Goal: Information Seeking & Learning: Learn about a topic

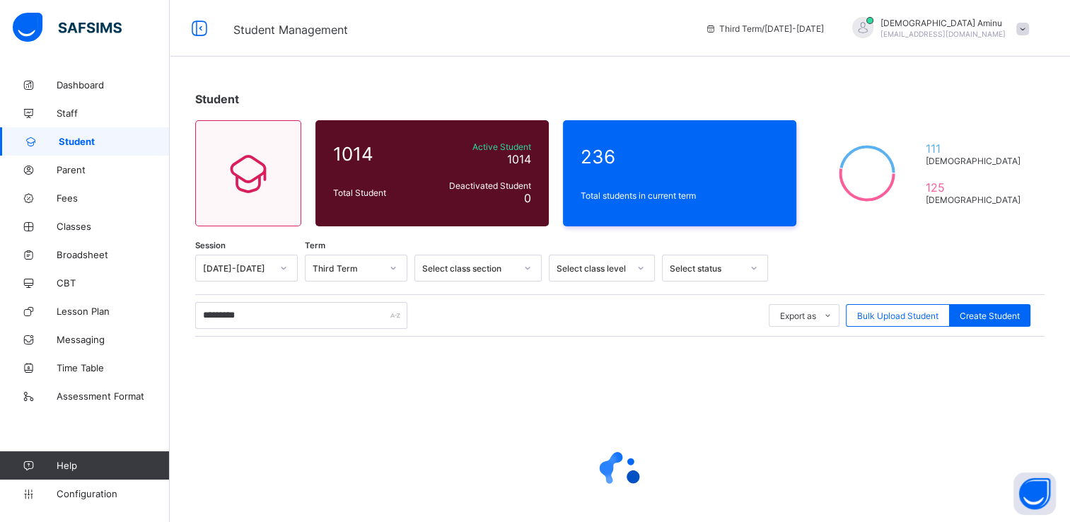
type input "*********"
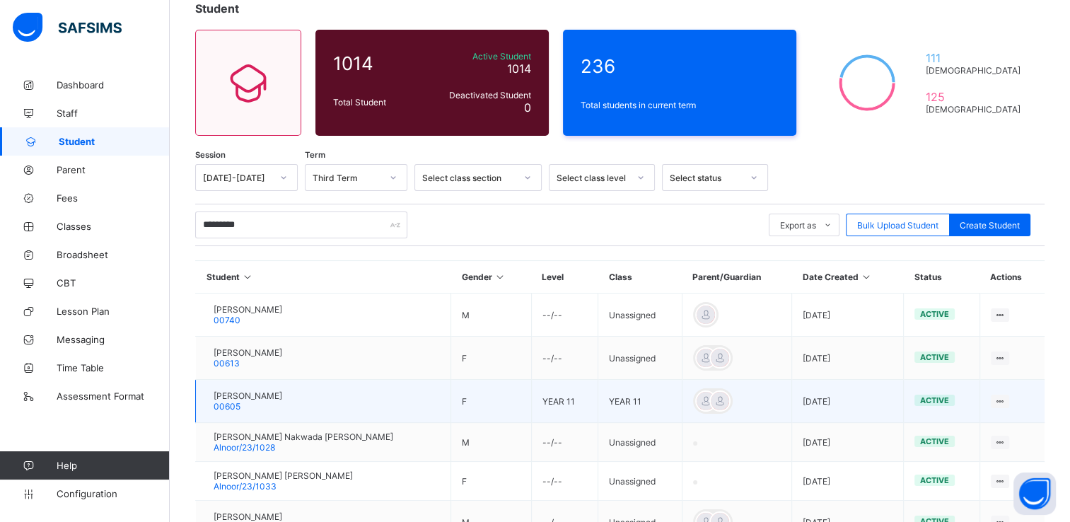
scroll to position [93, 0]
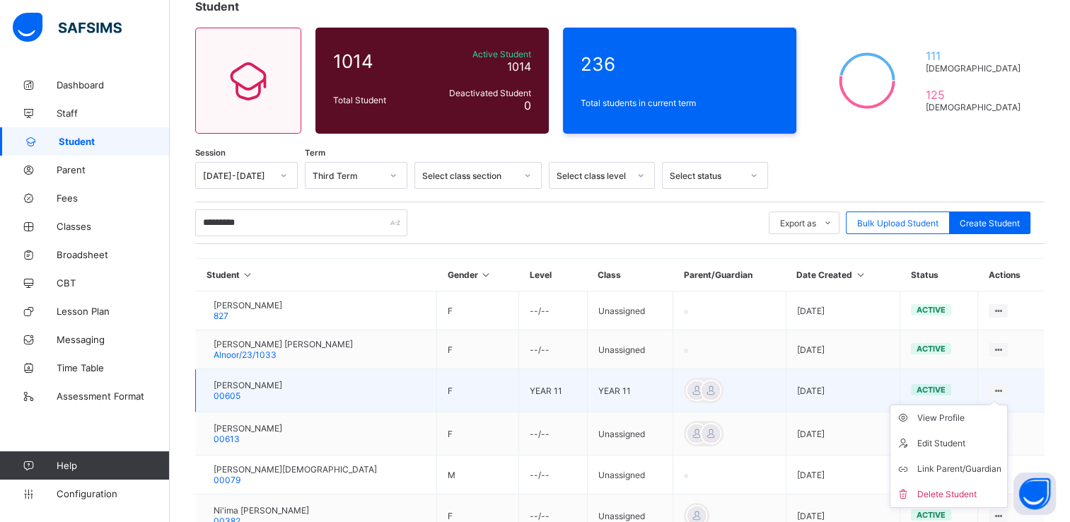
click at [1004, 389] on icon at bounding box center [998, 390] width 12 height 11
click at [1003, 405] on ul "View Profile Edit Student Link Parent/Guardian Delete Student" at bounding box center [949, 456] width 118 height 103
click at [1004, 388] on icon at bounding box center [998, 390] width 12 height 11
click at [282, 380] on span "[PERSON_NAME]" at bounding box center [248, 385] width 69 height 11
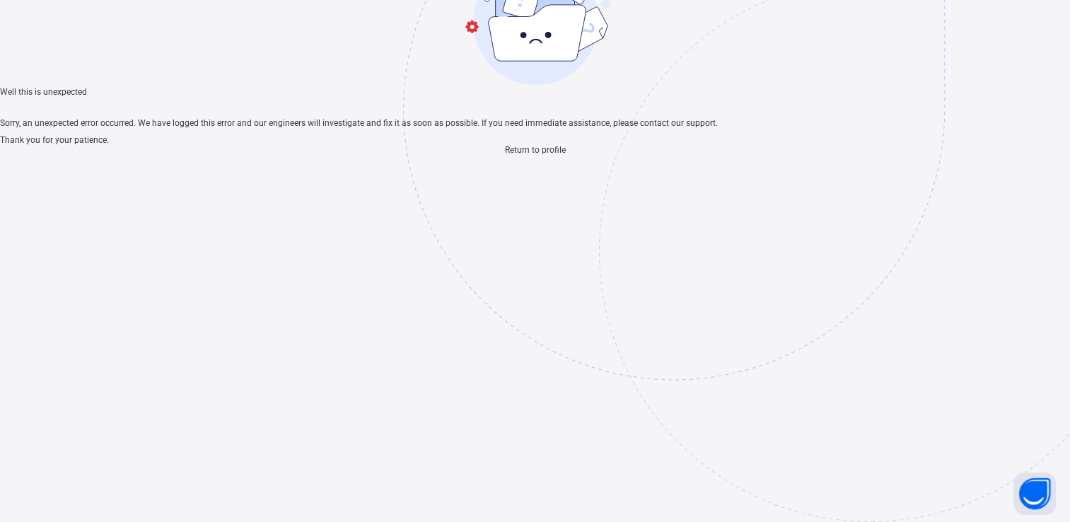
scroll to position [42, 0]
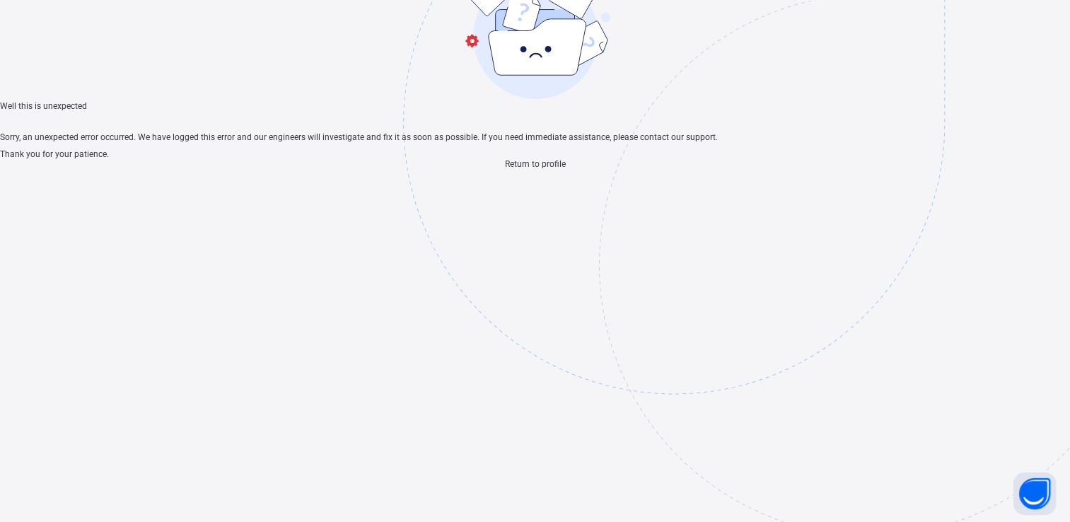
click at [545, 169] on span "Return to profile" at bounding box center [535, 164] width 61 height 10
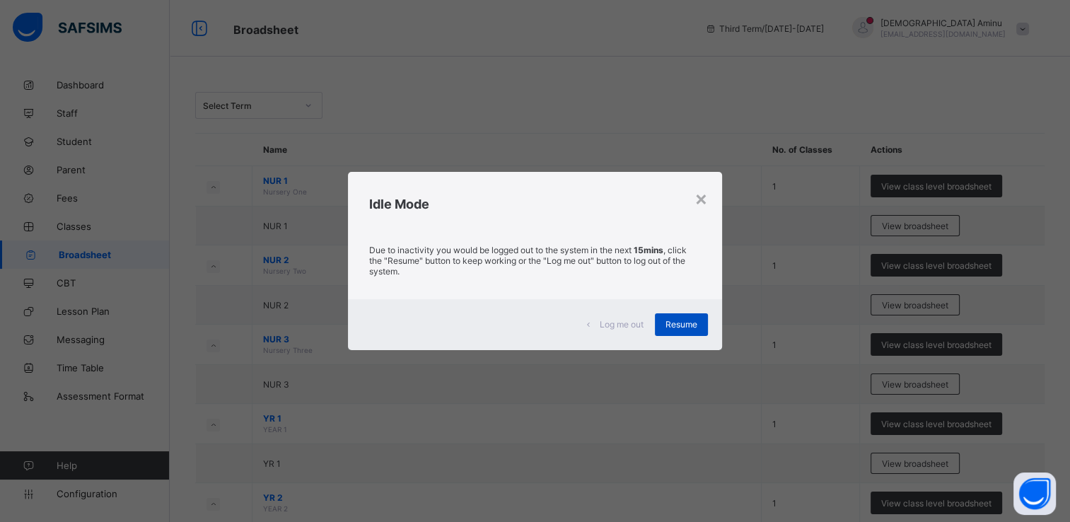
click at [693, 327] on span "Resume" at bounding box center [681, 324] width 32 height 11
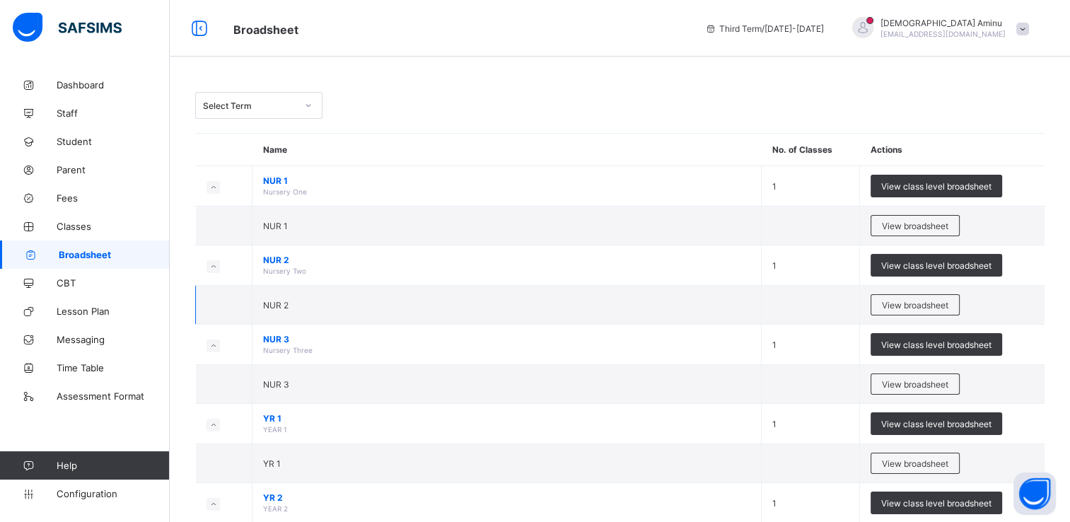
scroll to position [127, 0]
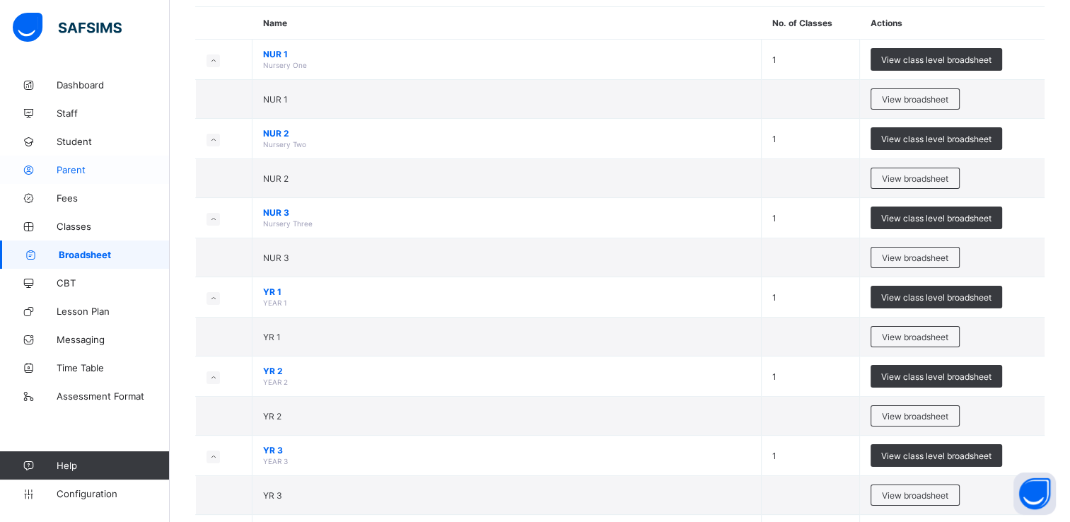
click at [84, 168] on span "Parent" at bounding box center [113, 169] width 113 height 11
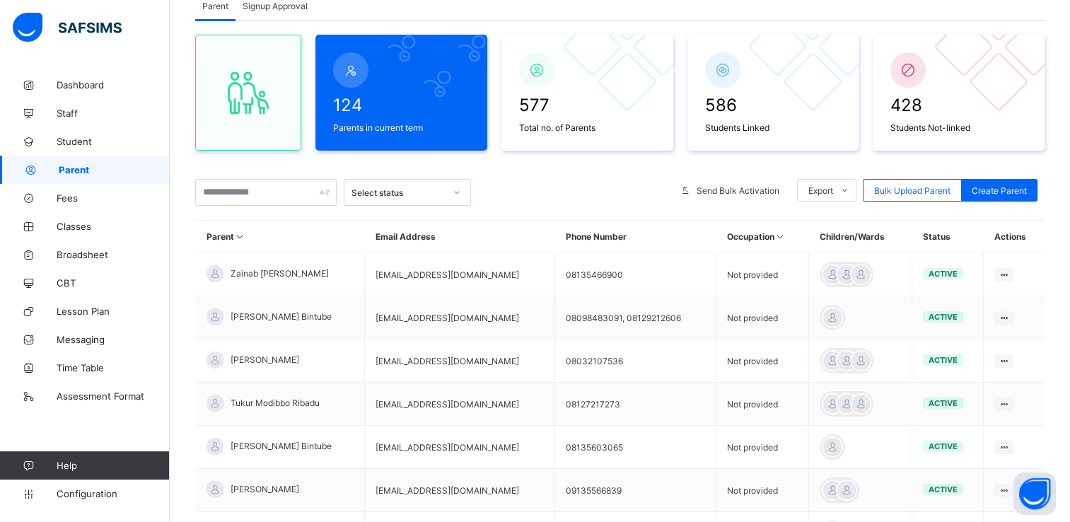
scroll to position [127, 0]
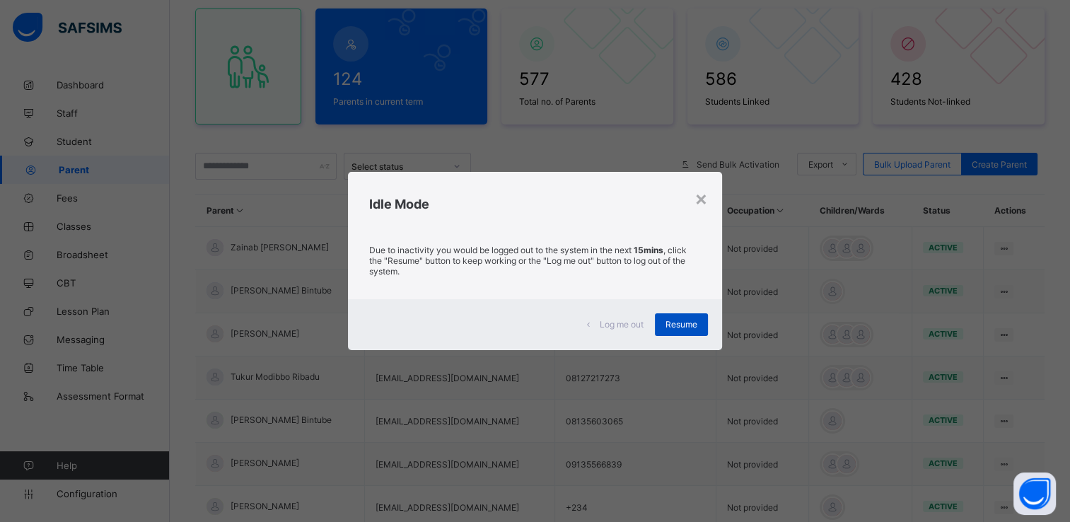
click at [685, 326] on span "Resume" at bounding box center [681, 324] width 32 height 11
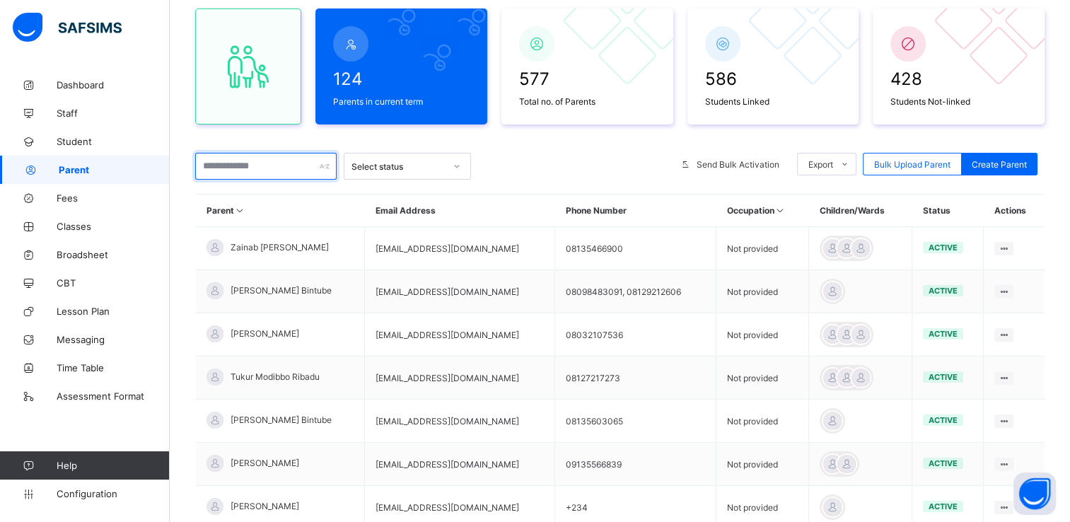
click at [261, 168] on input "text" at bounding box center [265, 166] width 141 height 27
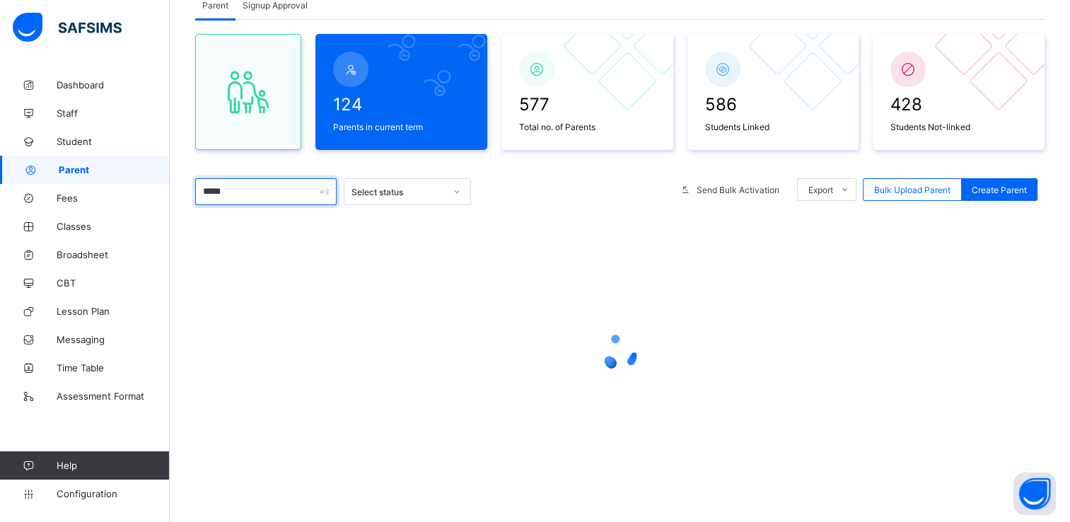
scroll to position [100, 0]
type input "*"
click at [252, 192] on input "****" at bounding box center [265, 192] width 141 height 27
type input "*"
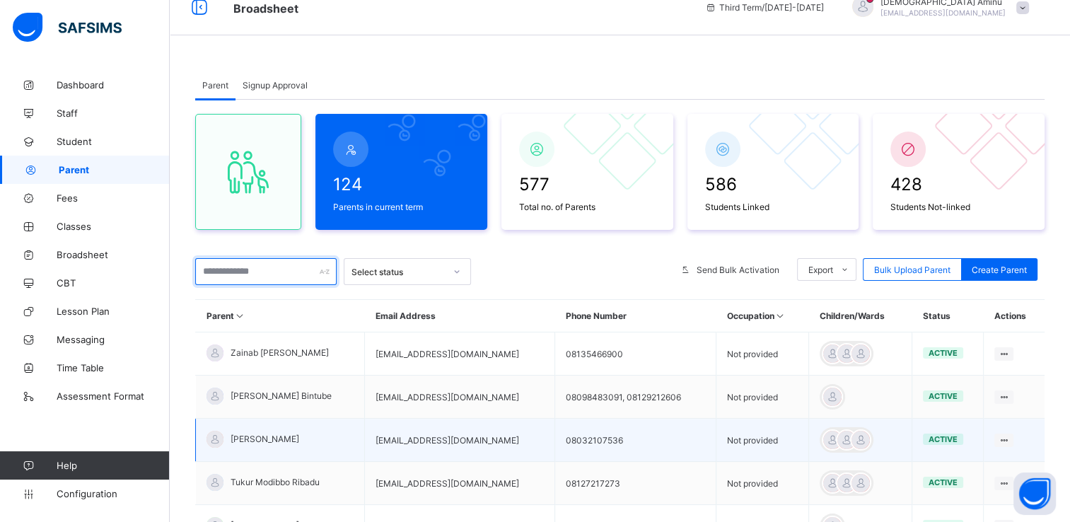
scroll to position [19, 0]
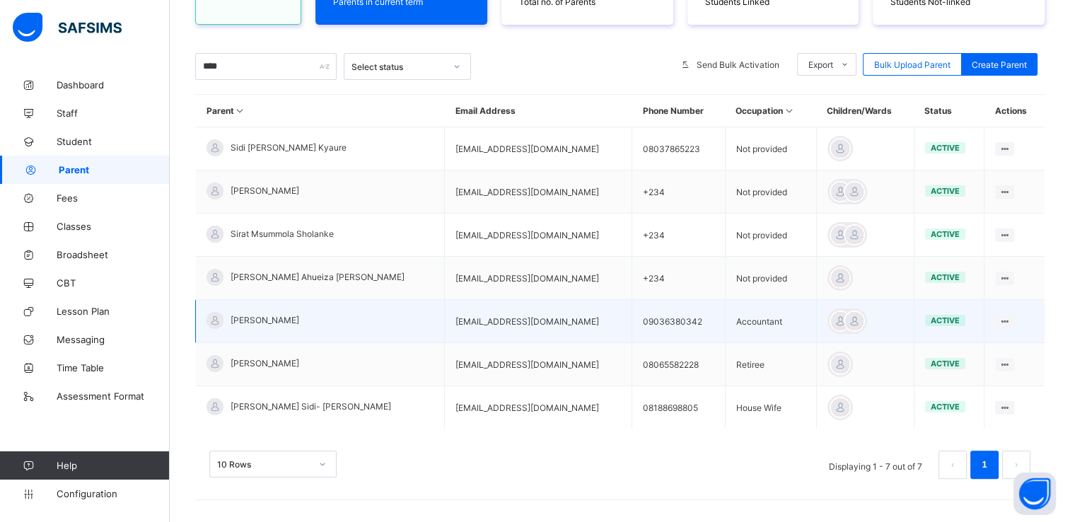
scroll to position [232, 0]
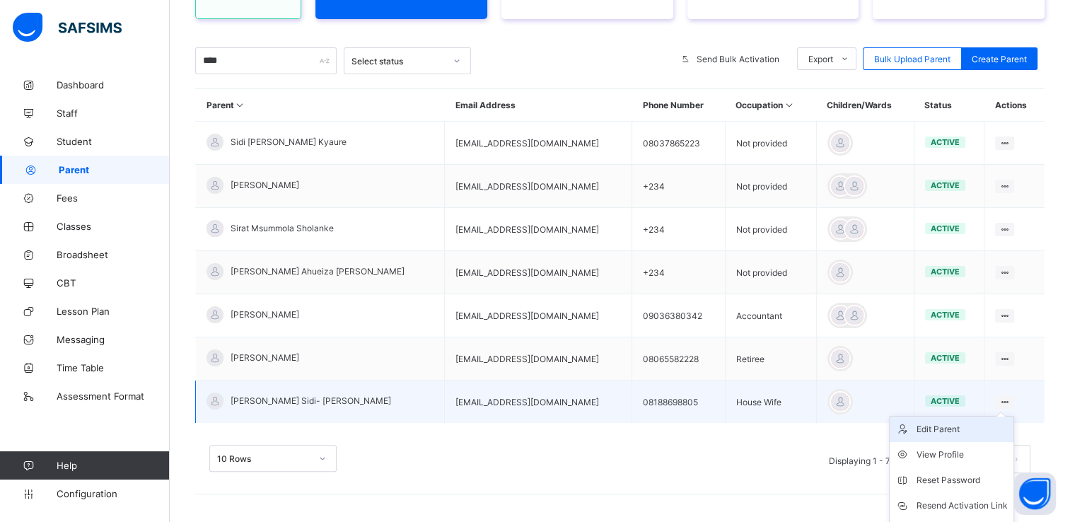
type input "****"
click at [957, 429] on div "Edit Parent" at bounding box center [962, 429] width 91 height 14
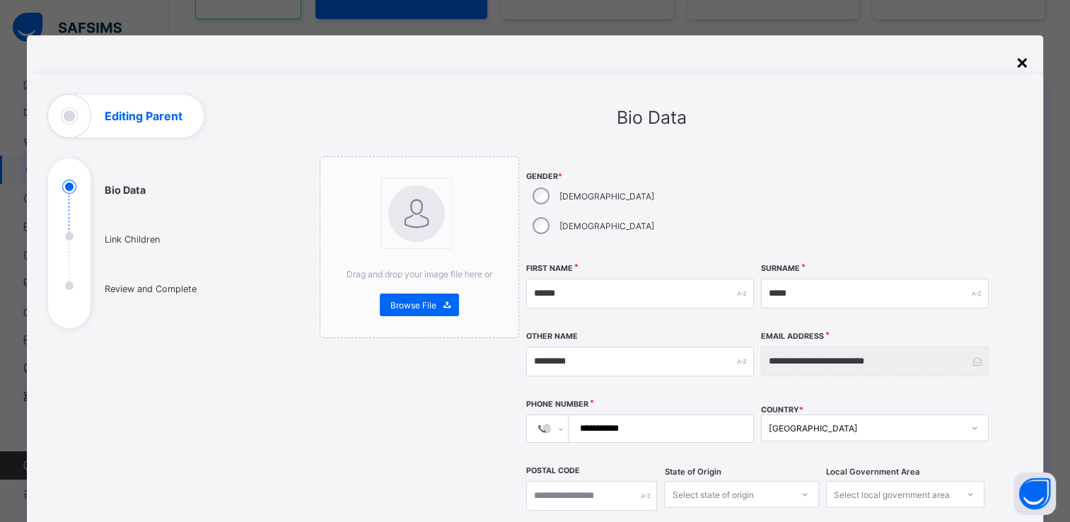
click at [1026, 64] on div "×" at bounding box center [1022, 62] width 13 height 24
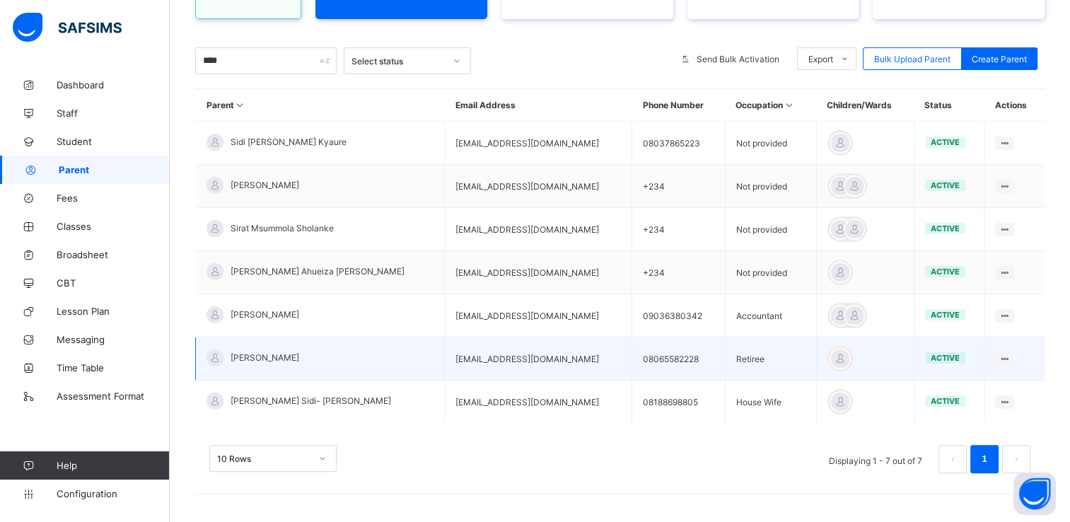
click at [456, 359] on td "adamu_muhammad_089@public.com" at bounding box center [538, 358] width 187 height 43
drag, startPoint x: 456, startPoint y: 359, endPoint x: 416, endPoint y: 361, distance: 40.4
click at [445, 361] on td "adamu_muhammad_089@public.com" at bounding box center [538, 358] width 187 height 43
click at [342, 360] on td "Adamu Sidi-Ali Muhammad" at bounding box center [320, 358] width 249 height 43
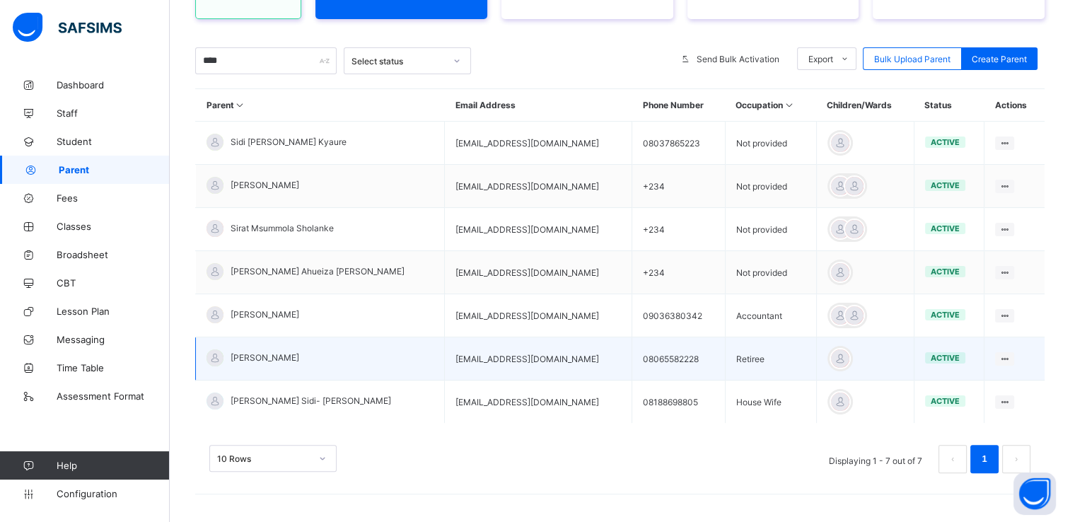
click at [342, 360] on td "Adamu Sidi-Ali Muhammad" at bounding box center [320, 358] width 249 height 43
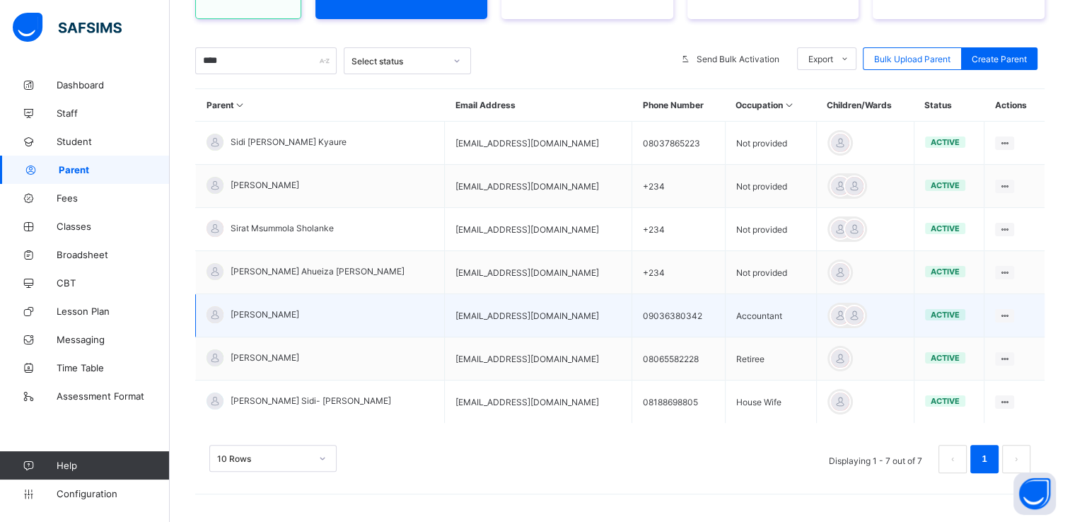
click at [725, 294] on td "Accountant" at bounding box center [770, 315] width 91 height 43
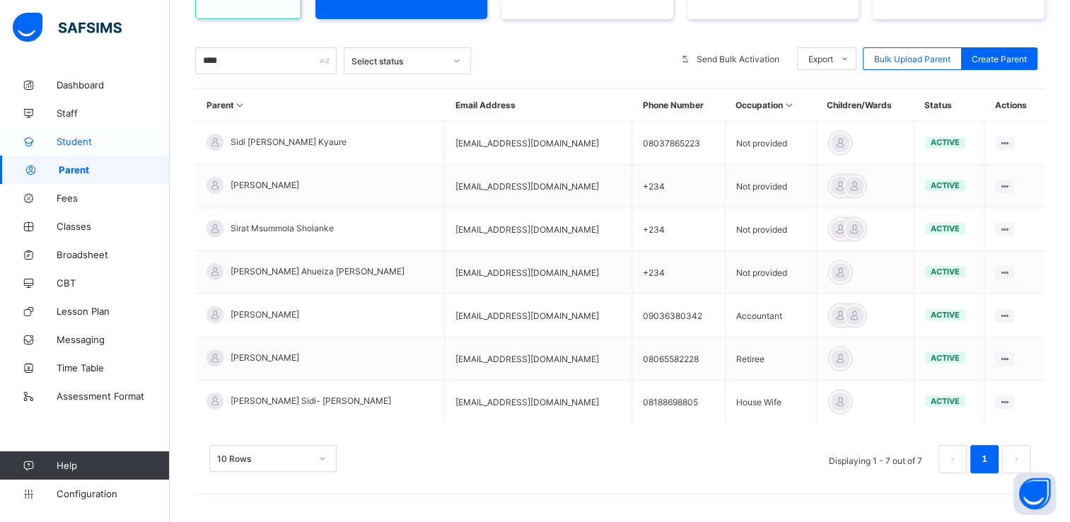
click at [76, 139] on span "Student" at bounding box center [113, 141] width 113 height 11
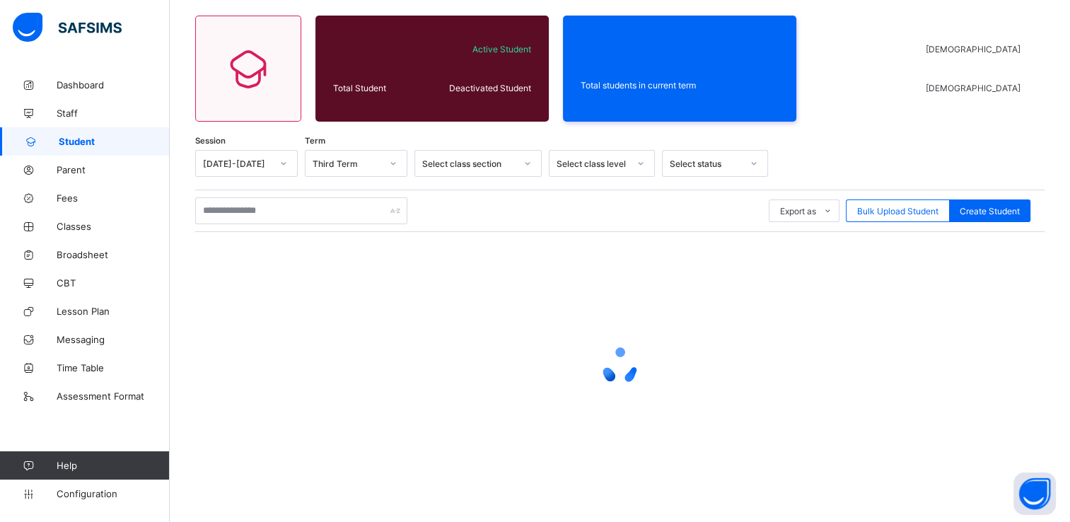
scroll to position [103, 0]
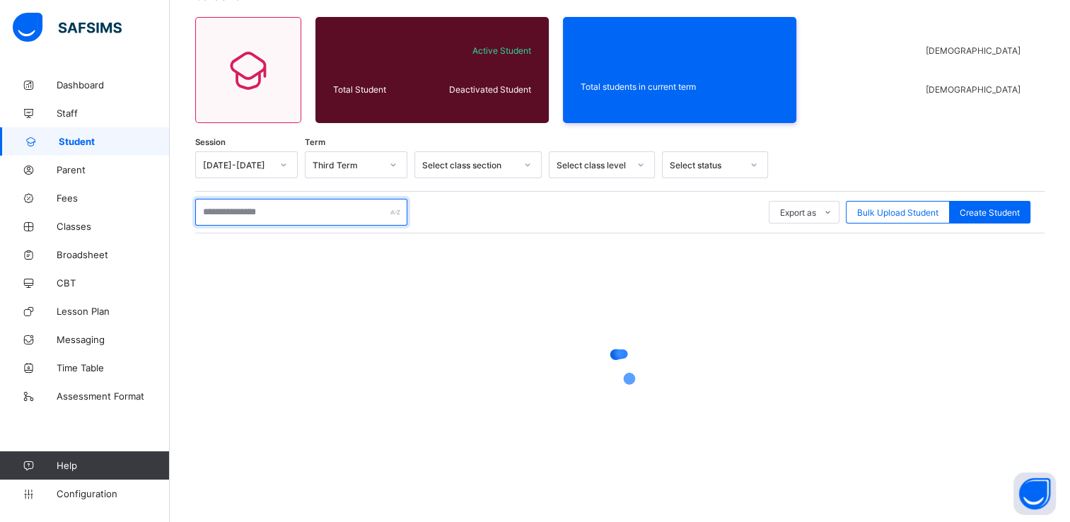
click at [239, 214] on input "text" at bounding box center [301, 212] width 212 height 27
type input "*"
click at [272, 211] on input "******" at bounding box center [301, 212] width 212 height 27
click at [305, 214] on input "******" at bounding box center [301, 212] width 212 height 27
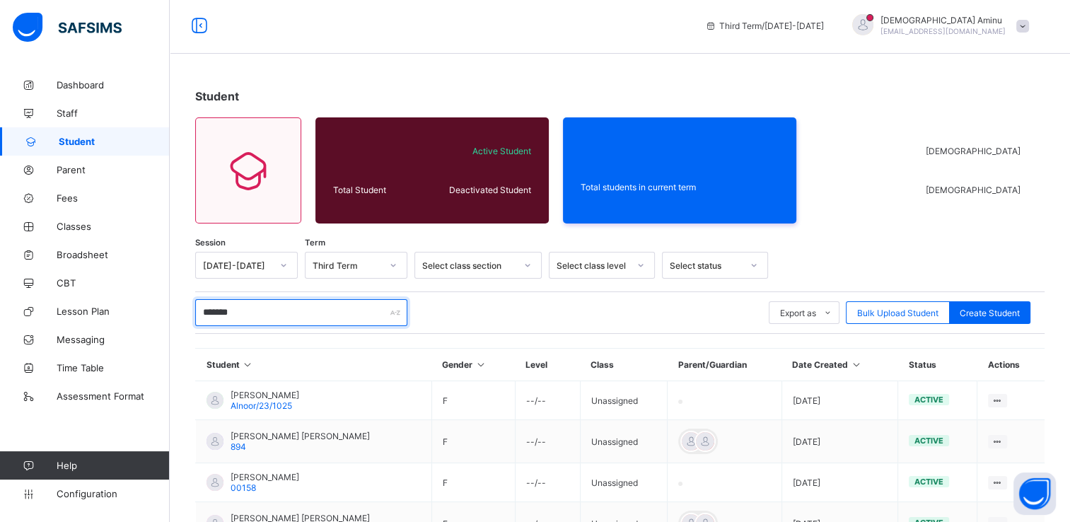
scroll to position [0, 0]
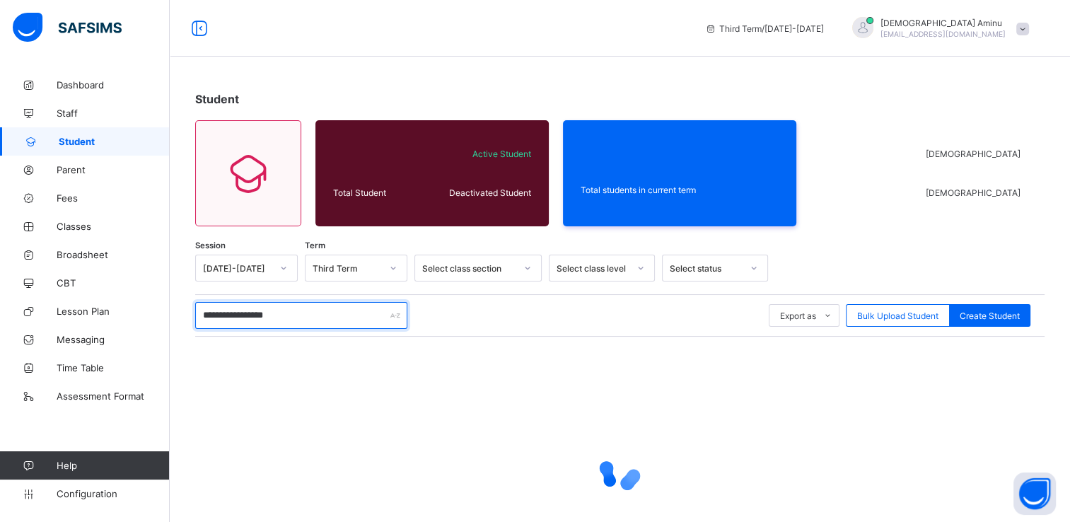
click at [281, 325] on input "**********" at bounding box center [301, 315] width 212 height 27
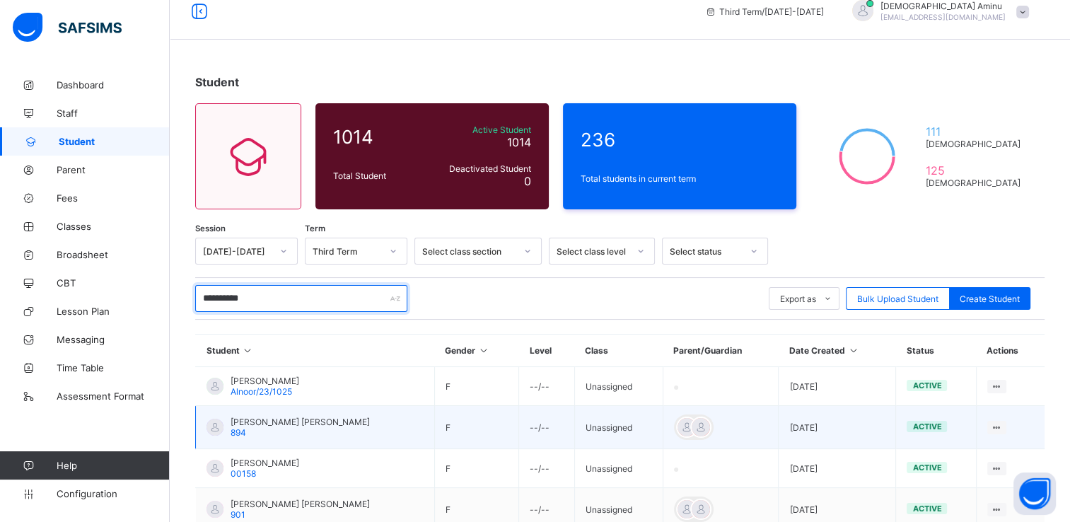
scroll to position [11, 0]
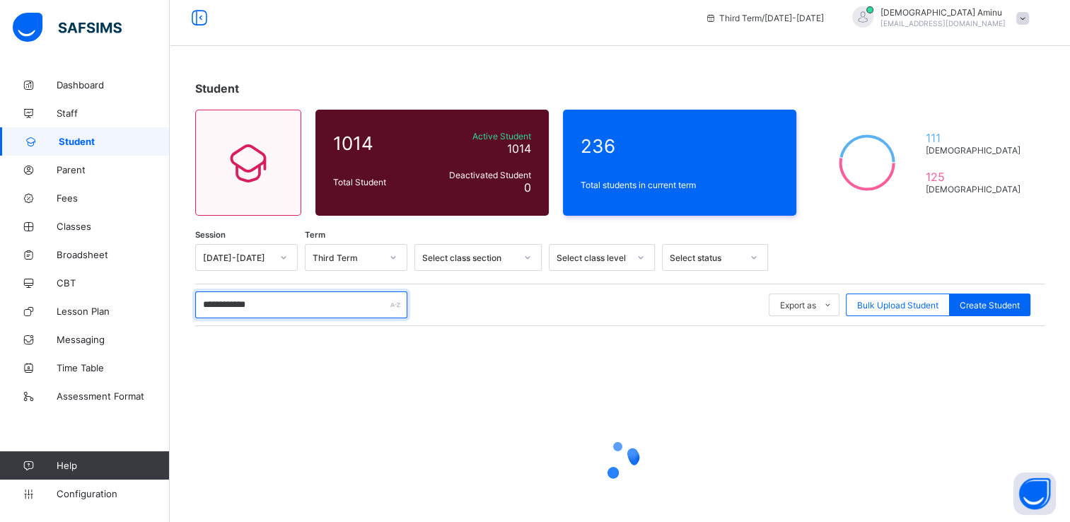
click at [255, 309] on input "**********" at bounding box center [301, 304] width 212 height 27
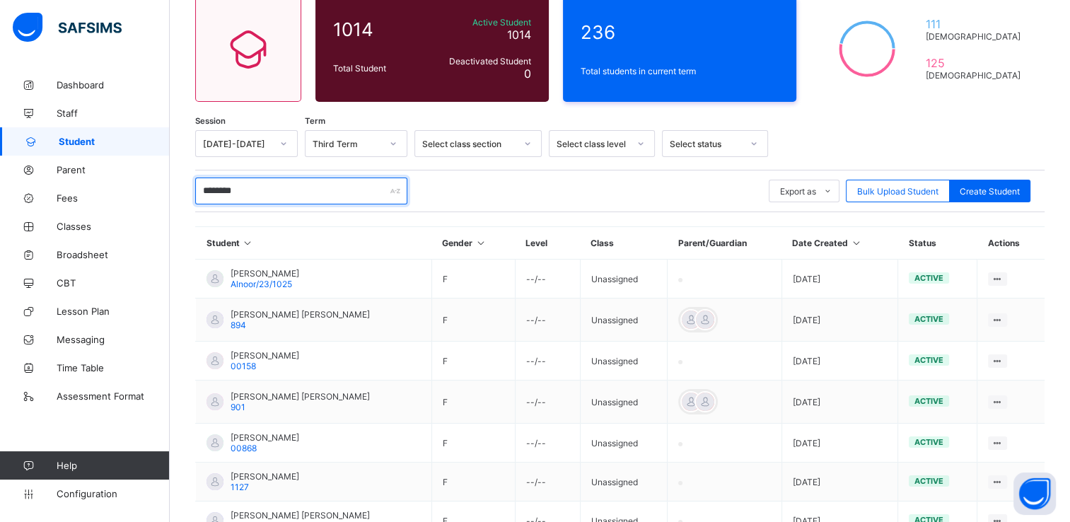
scroll to position [103, 0]
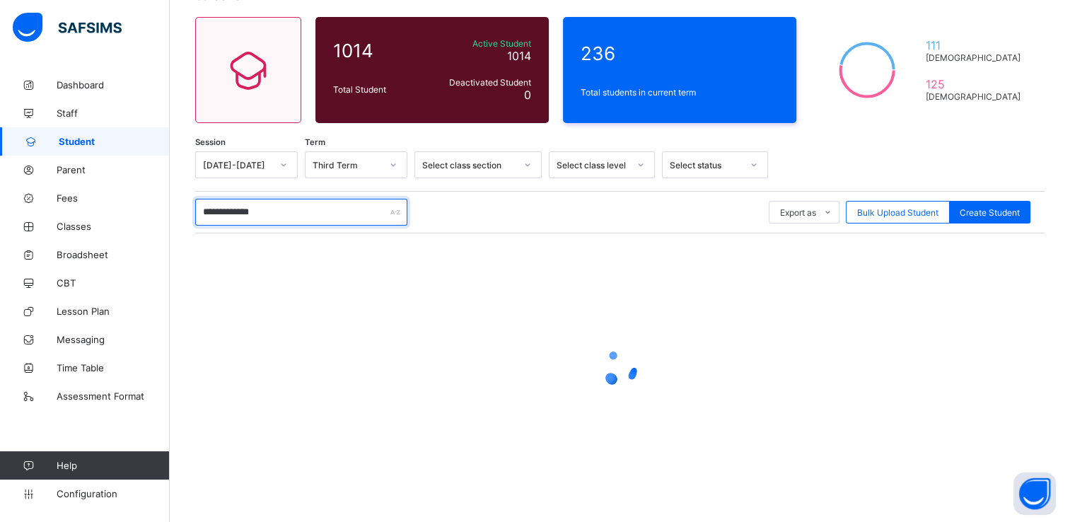
type input "**********"
